Goal: Task Accomplishment & Management: Use online tool/utility

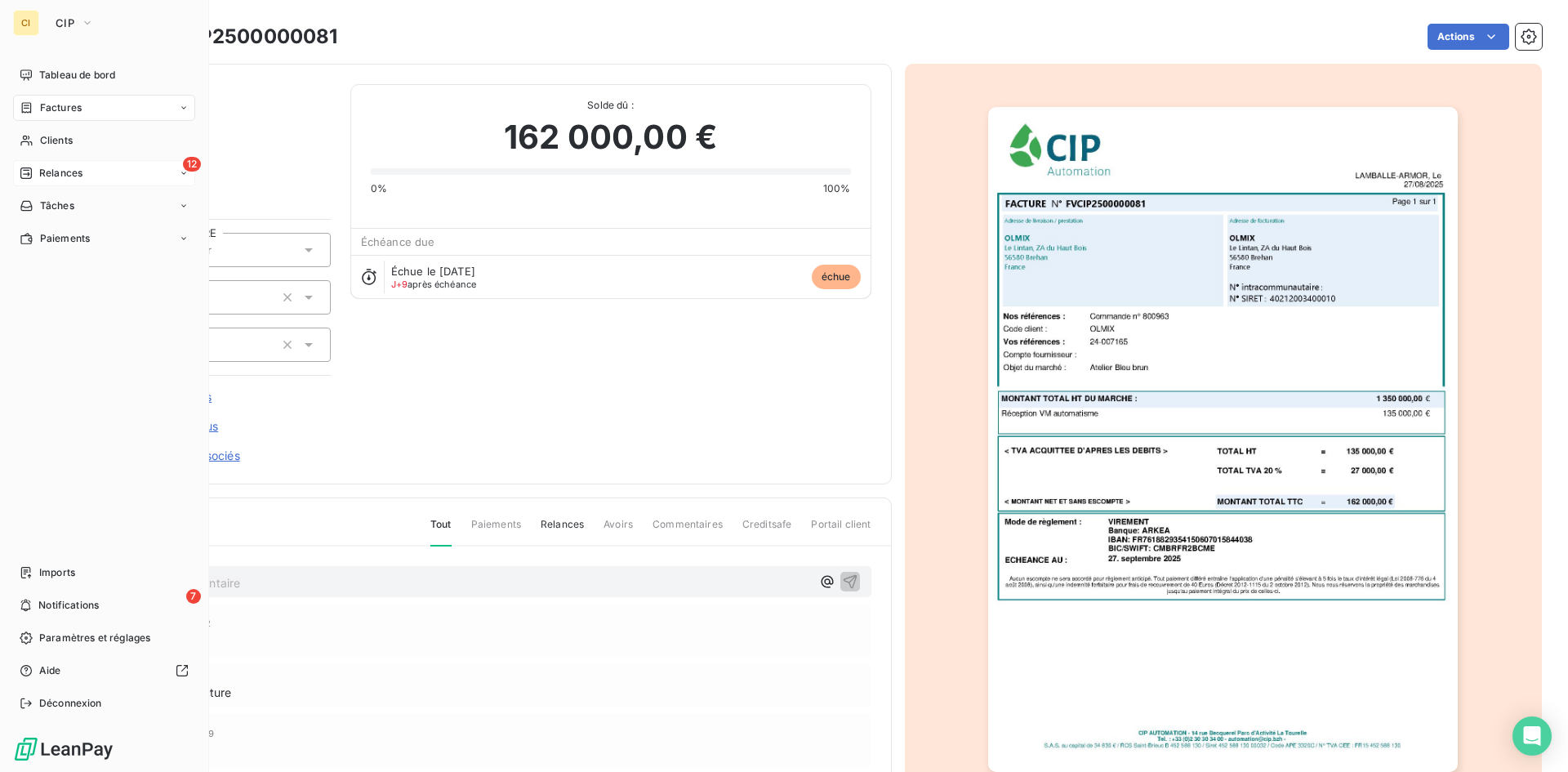
click at [80, 172] on span "Relances" at bounding box center [61, 173] width 44 height 15
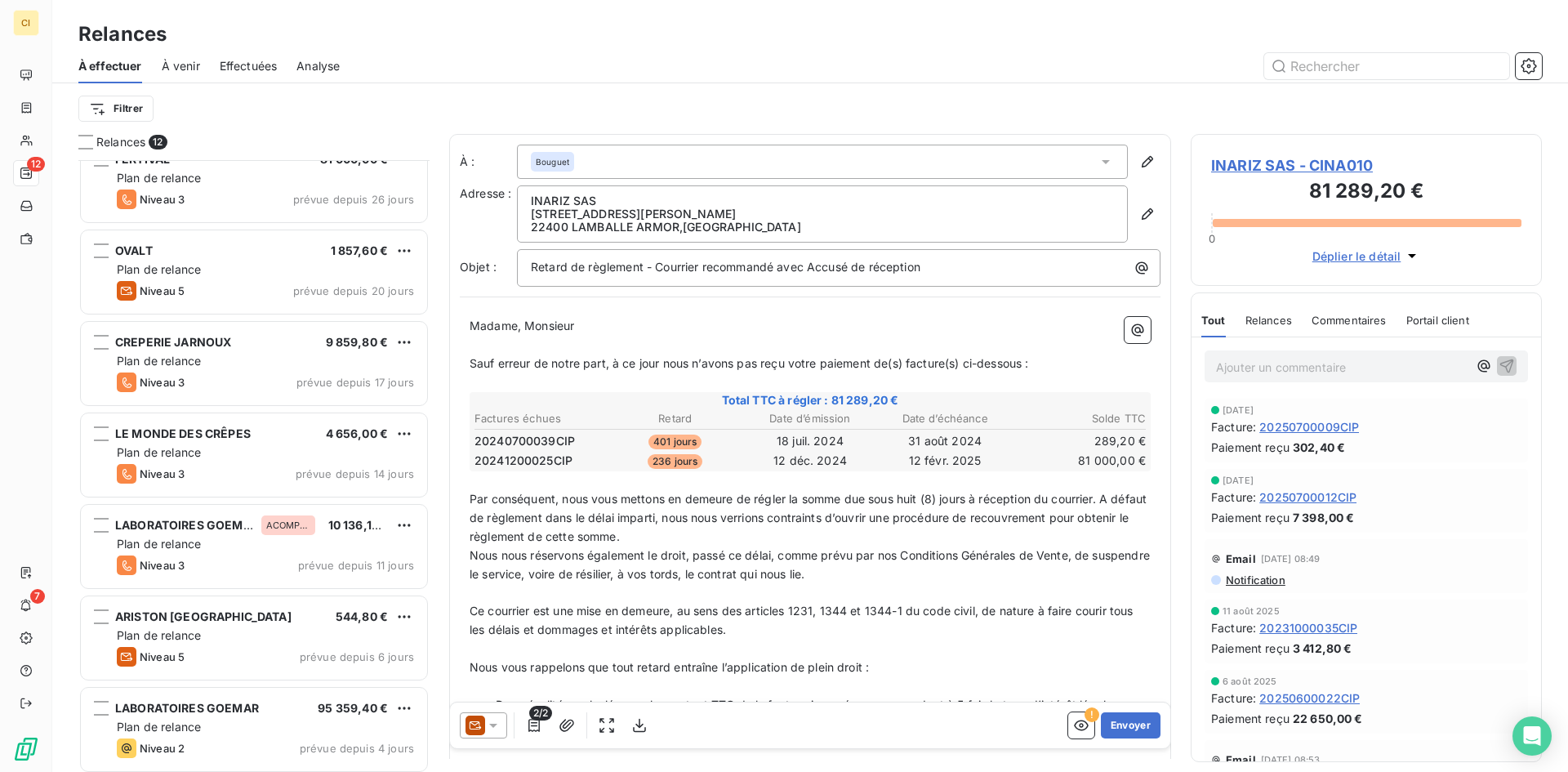
scroll to position [487, 0]
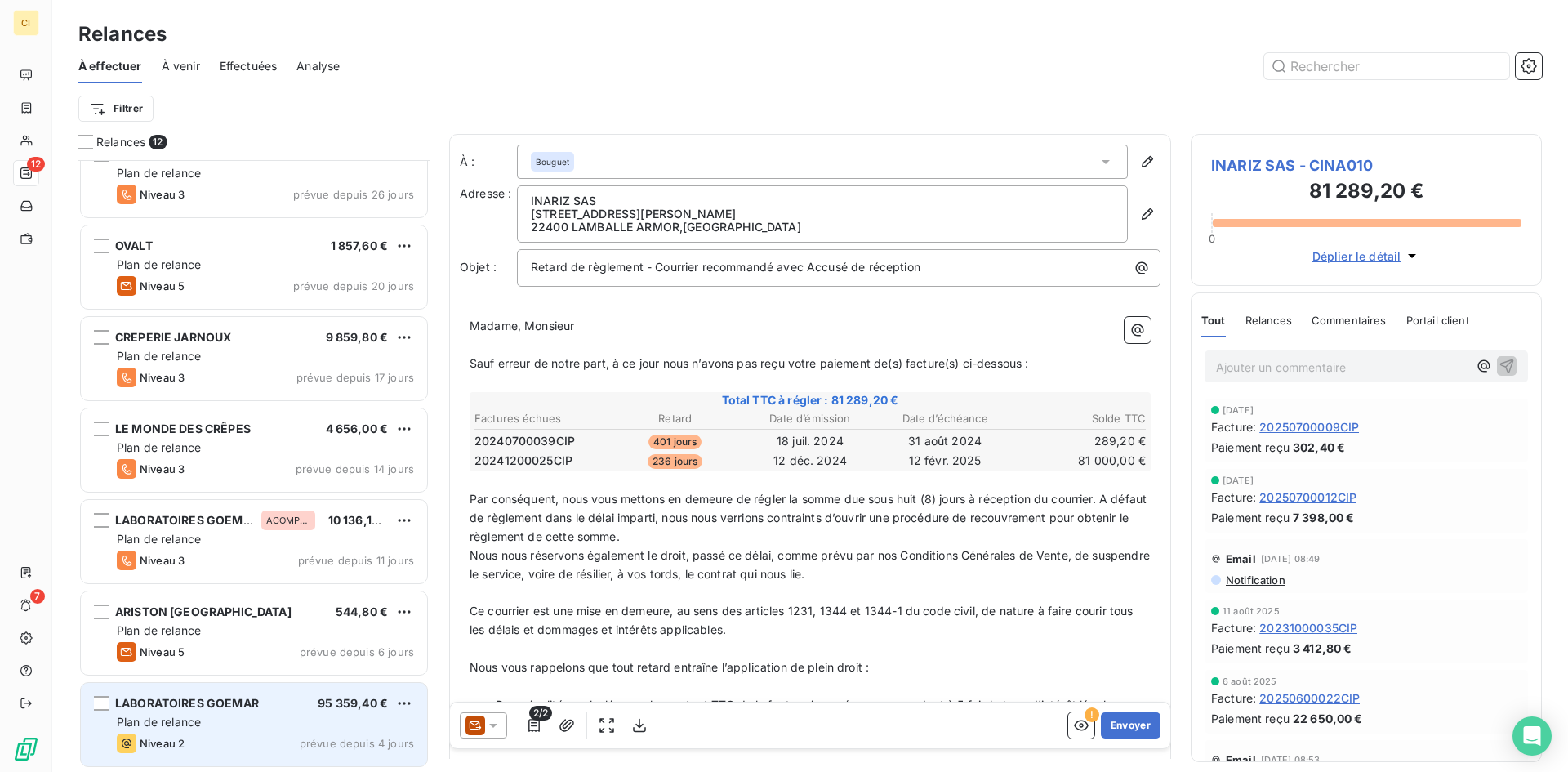
click at [277, 715] on div "Plan de relance" at bounding box center [265, 723] width 297 height 16
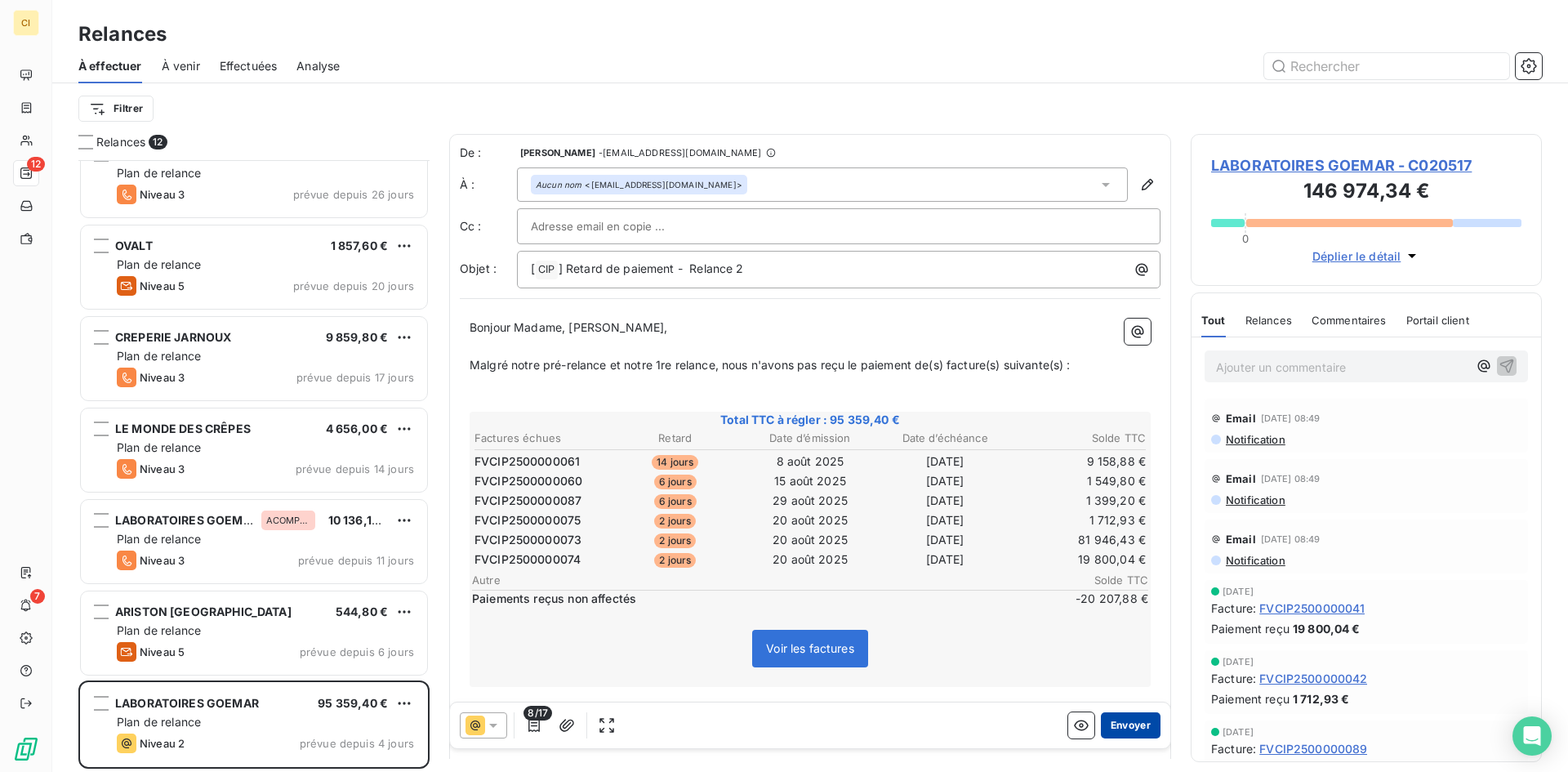
click at [1142, 730] on button "Envoyer" at bounding box center [1130, 726] width 60 height 26
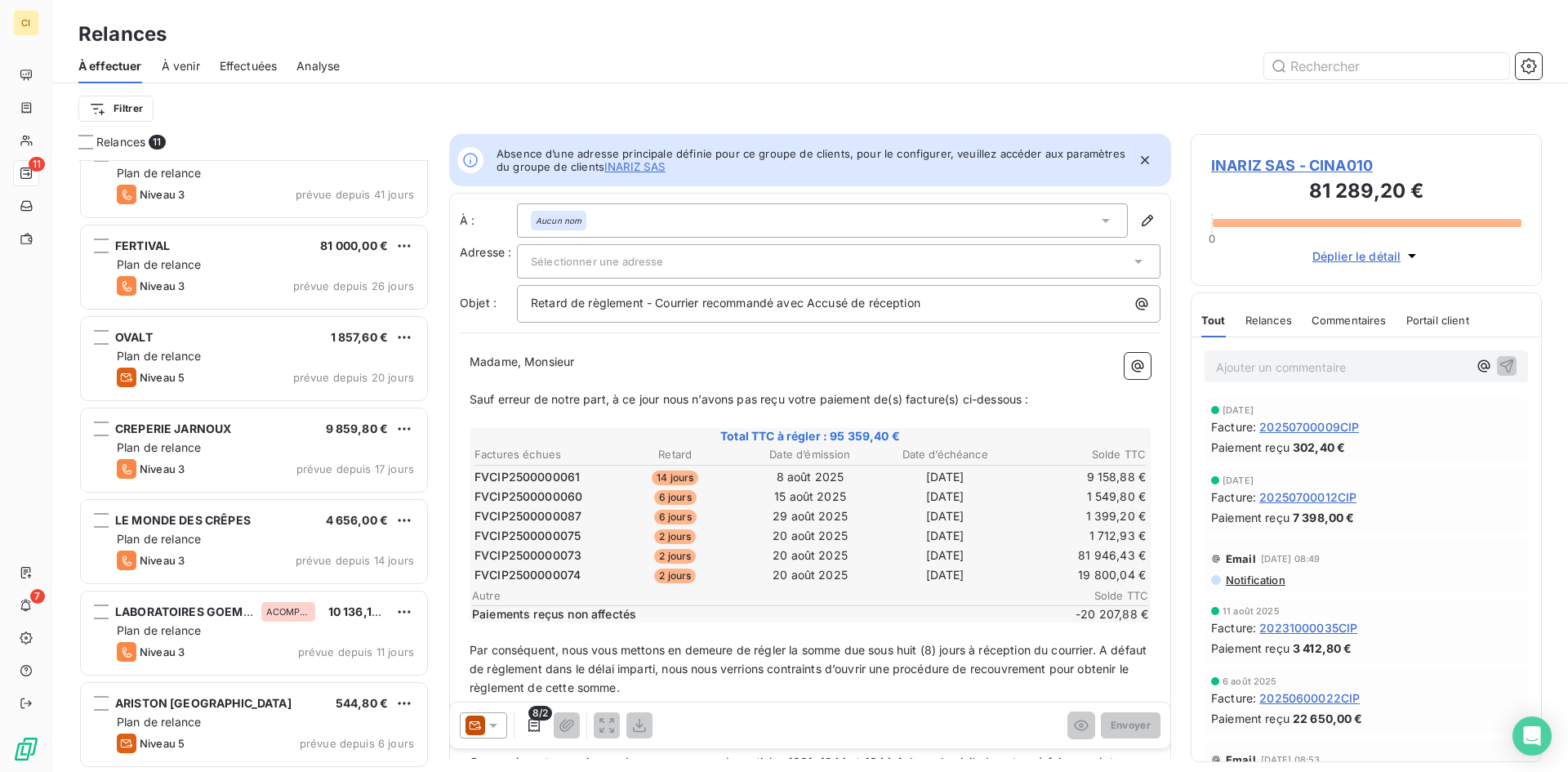
scroll to position [395, 0]
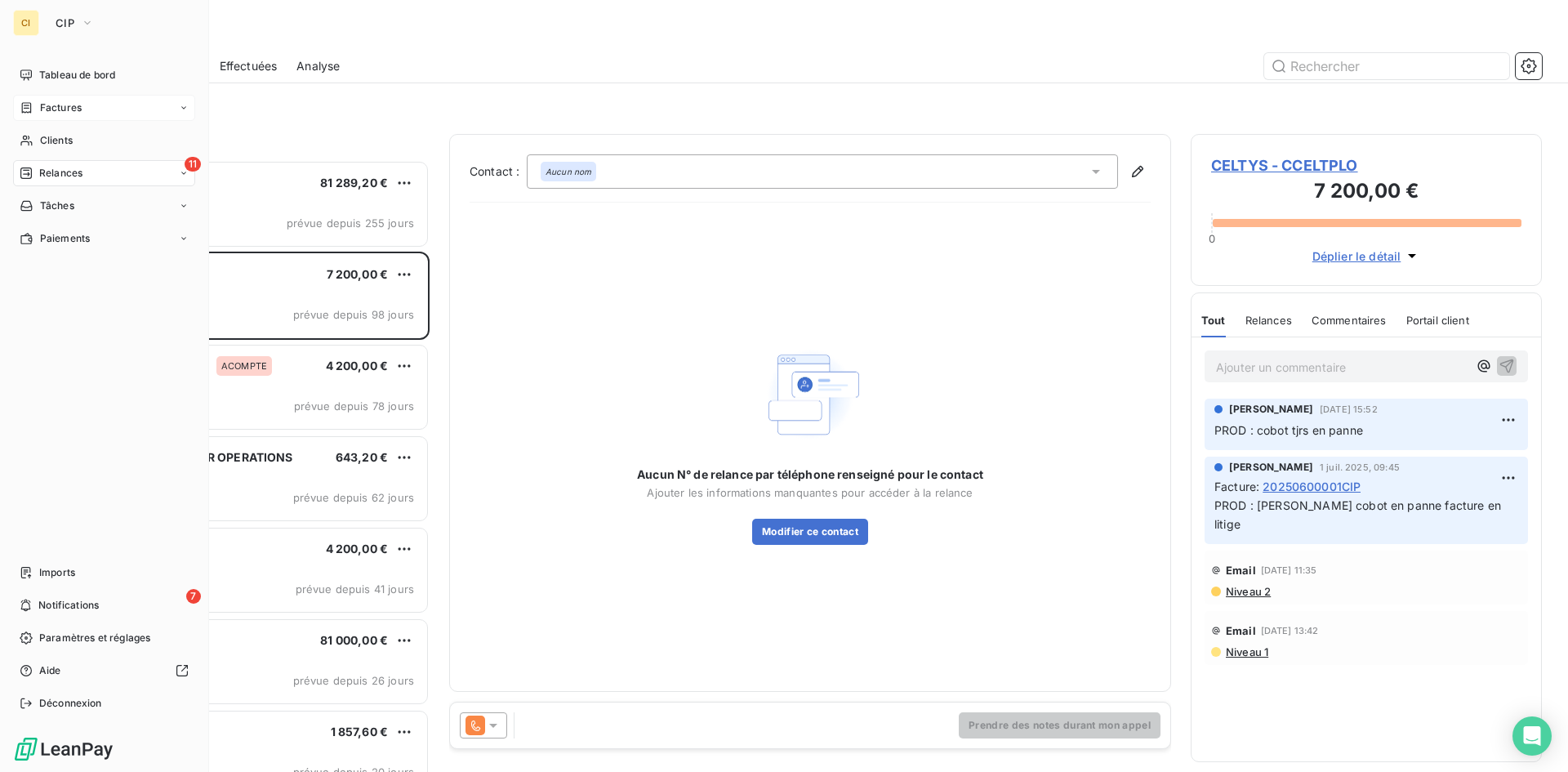
click at [57, 105] on span "Factures" at bounding box center [61, 108] width 42 height 15
